Goal: Task Accomplishment & Management: Manage account settings

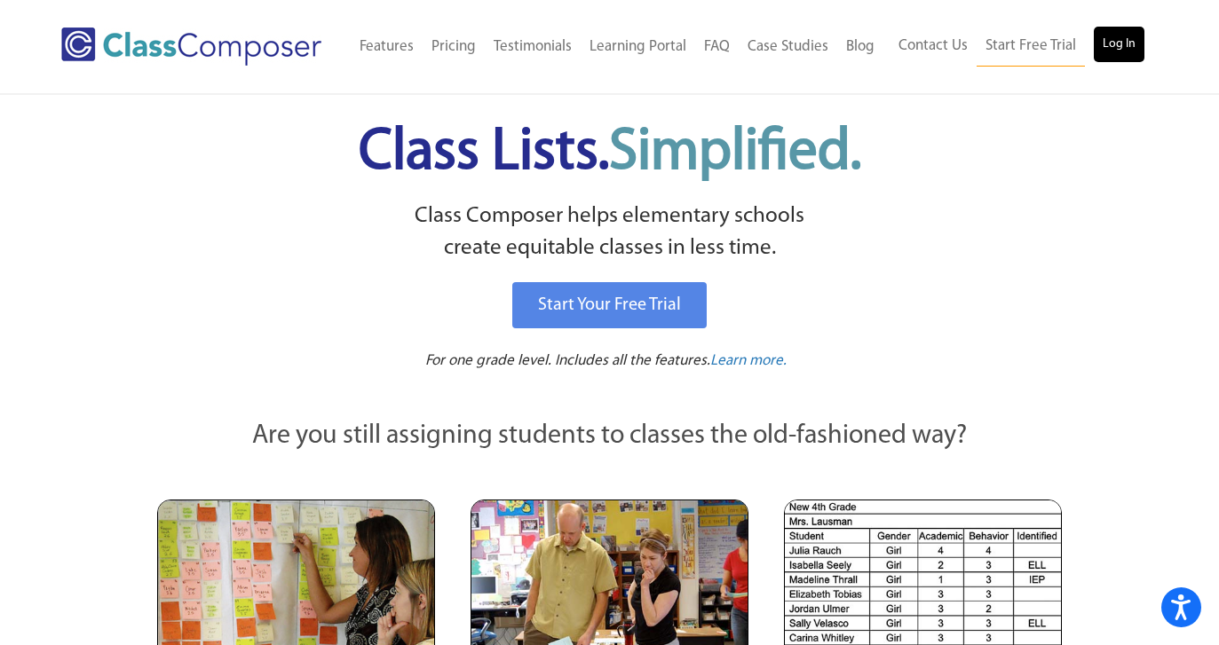
click at [1121, 35] on link "Log In" at bounding box center [1119, 45] width 51 height 36
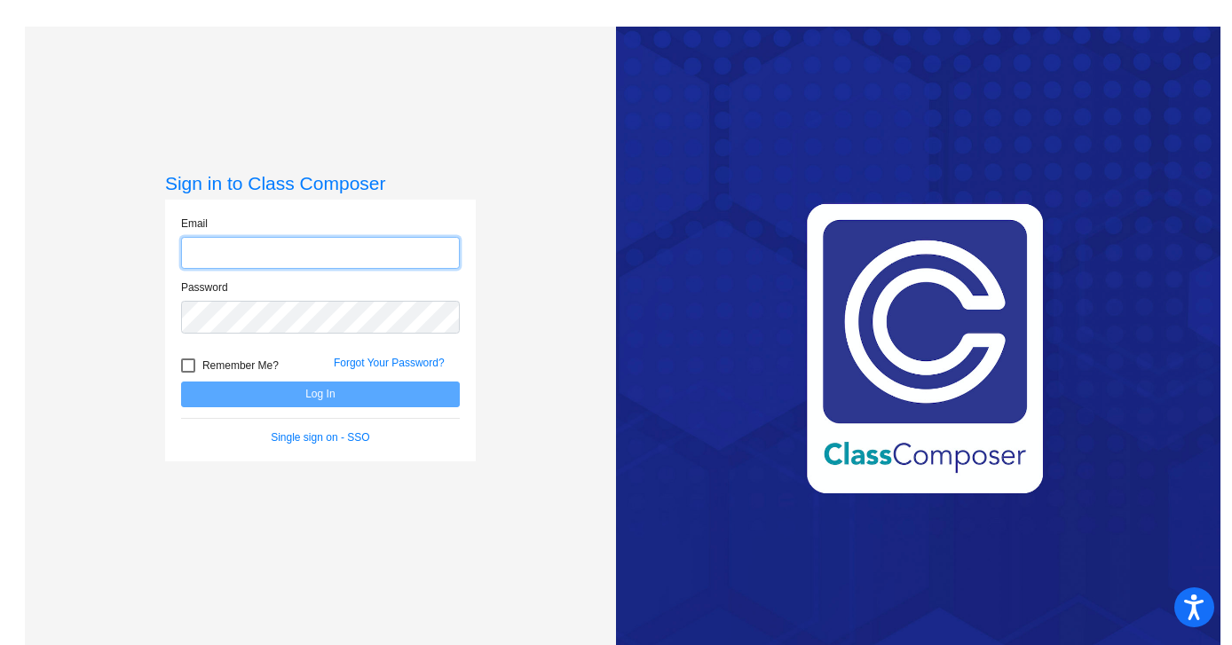
click at [320, 249] on input "email" at bounding box center [320, 253] width 279 height 33
type input "[EMAIL_ADDRESS][PERSON_NAME][PERSON_NAME][DOMAIN_NAME]"
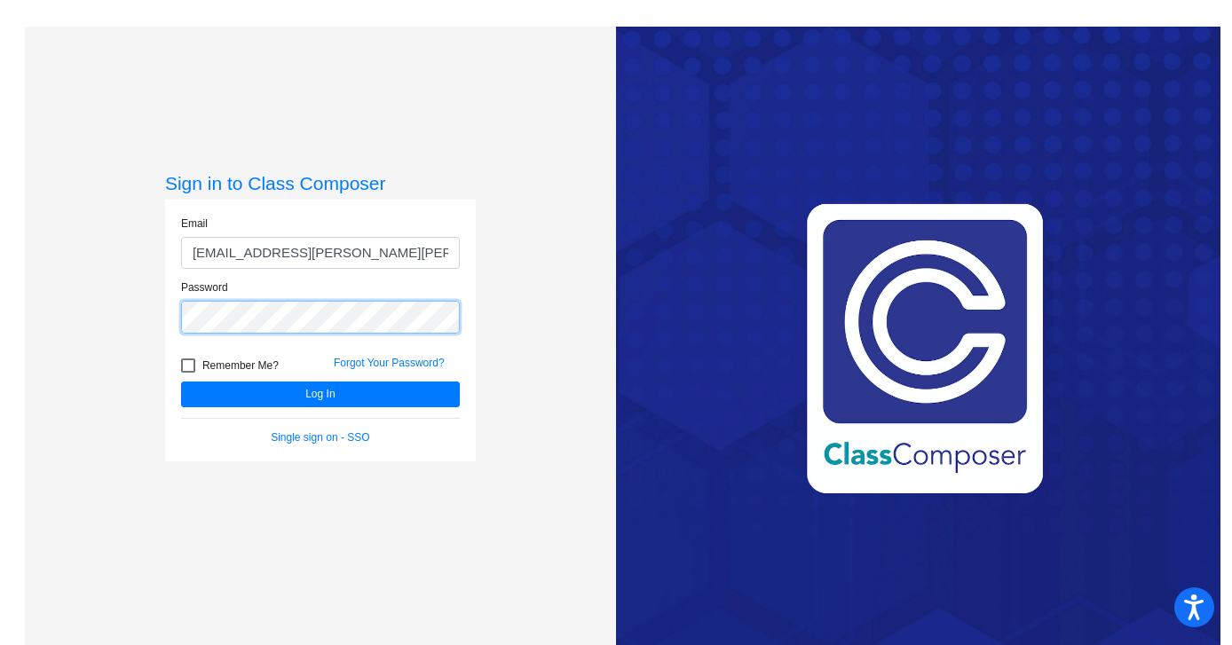
click at [318, 394] on button "Log In" at bounding box center [320, 395] width 279 height 26
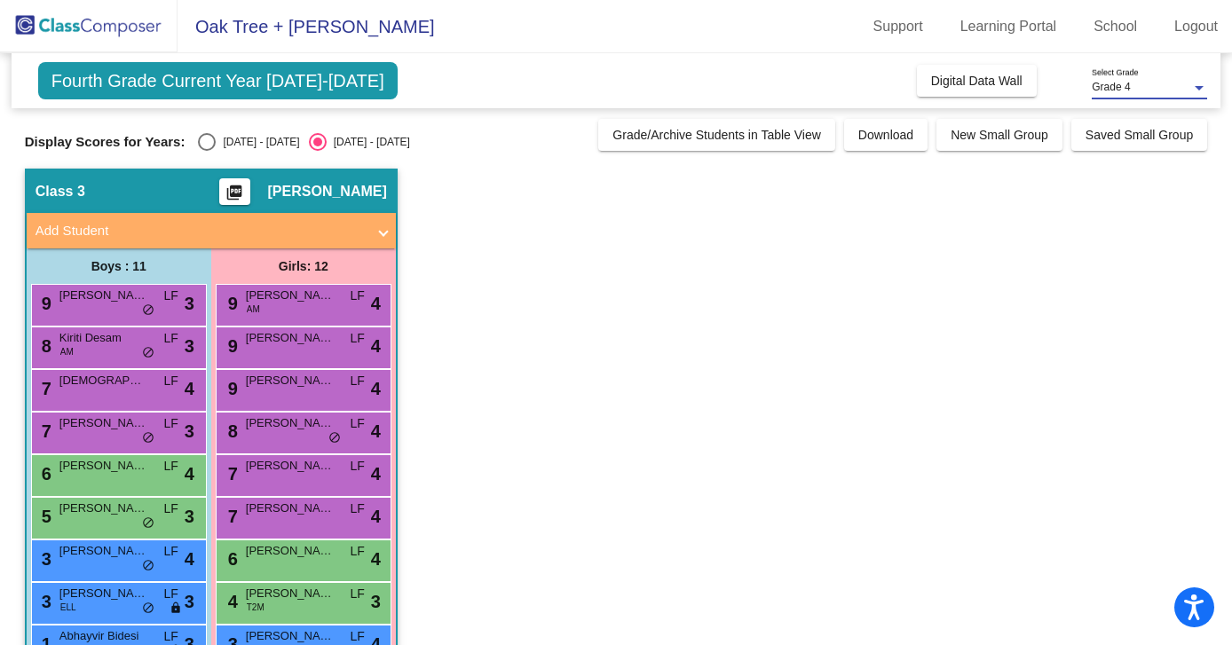
click at [1156, 89] on div "Grade 4" at bounding box center [1141, 88] width 99 height 12
click at [1156, 88] on span "Grade 4" at bounding box center [1149, 88] width 115 height 32
click at [287, 75] on span "Fourth Grade Current Year [DATE]-[DATE]" at bounding box center [217, 80] width 359 height 37
click at [1192, 21] on link "Logout" at bounding box center [1196, 26] width 72 height 28
